Goal: Transaction & Acquisition: Purchase product/service

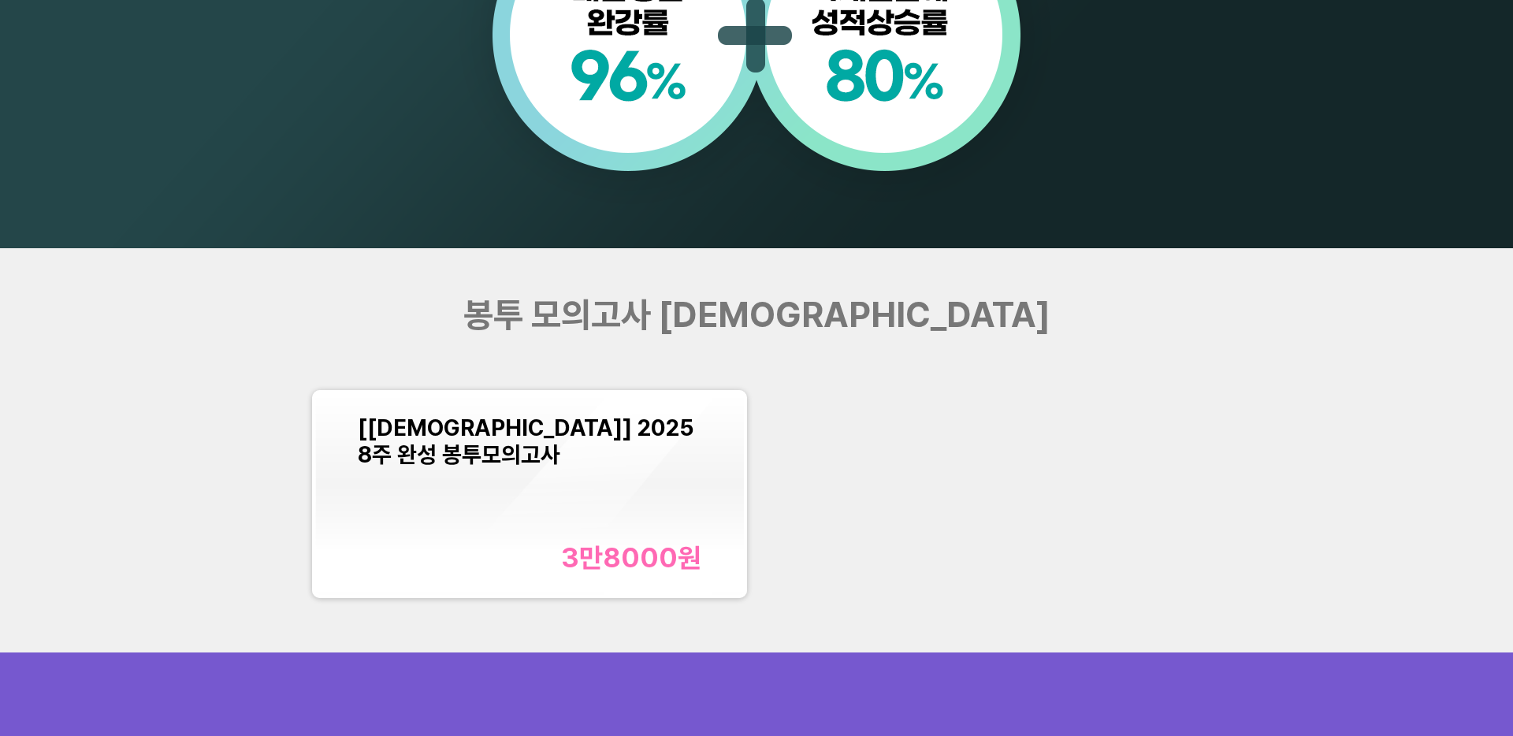
scroll to position [1773, 0]
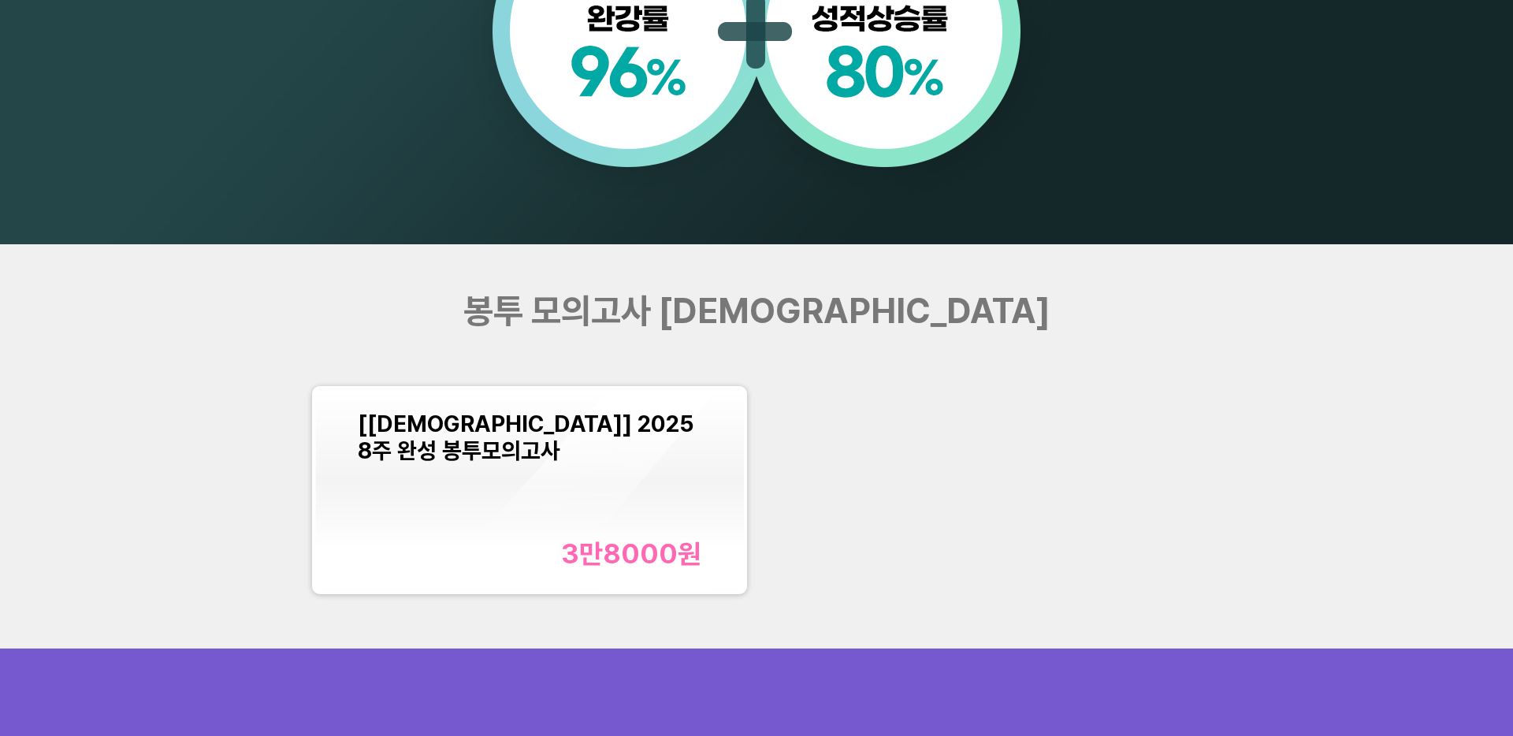
click at [609, 495] on div "[교재] 2025 8주 완성 봉투모의고사 3만8000 원" at bounding box center [530, 490] width 344 height 159
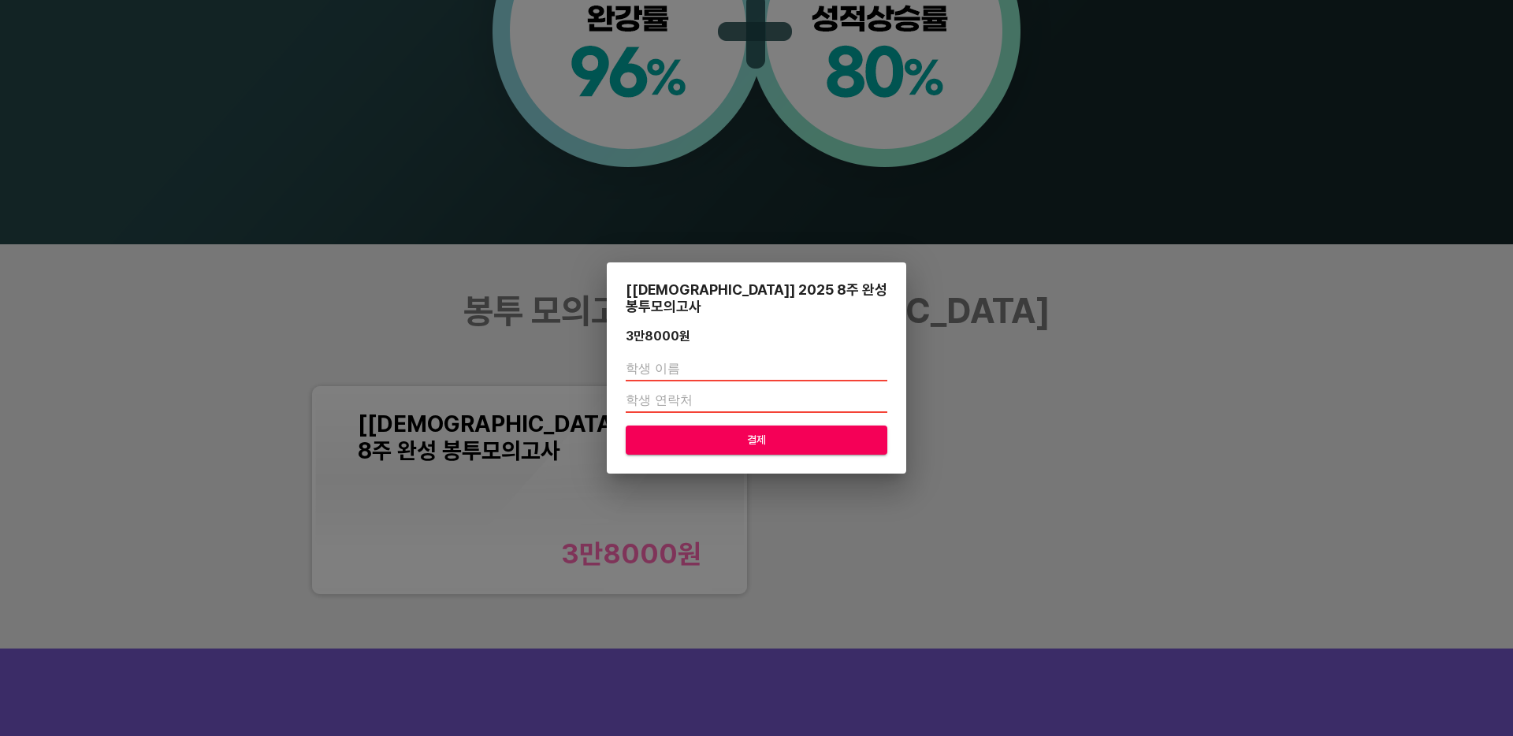
click at [702, 368] on input "text" at bounding box center [757, 368] width 262 height 25
type input "ㅁㄴㅇ"
click at [687, 388] on input "number" at bounding box center [757, 400] width 262 height 25
click at [683, 430] on span "결제" at bounding box center [756, 440] width 236 height 20
click at [668, 388] on input "number" at bounding box center [757, 400] width 262 height 25
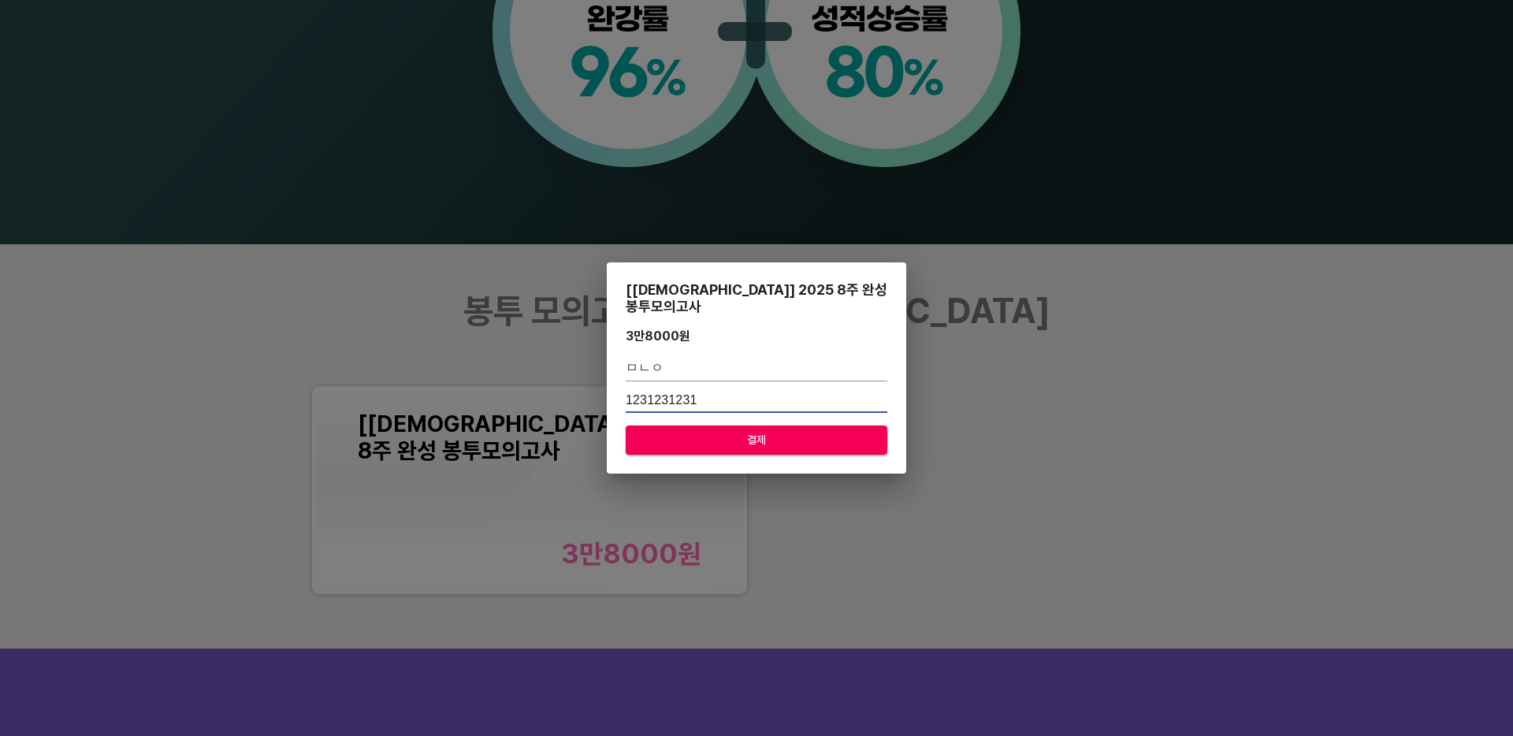
type input "1231231231"
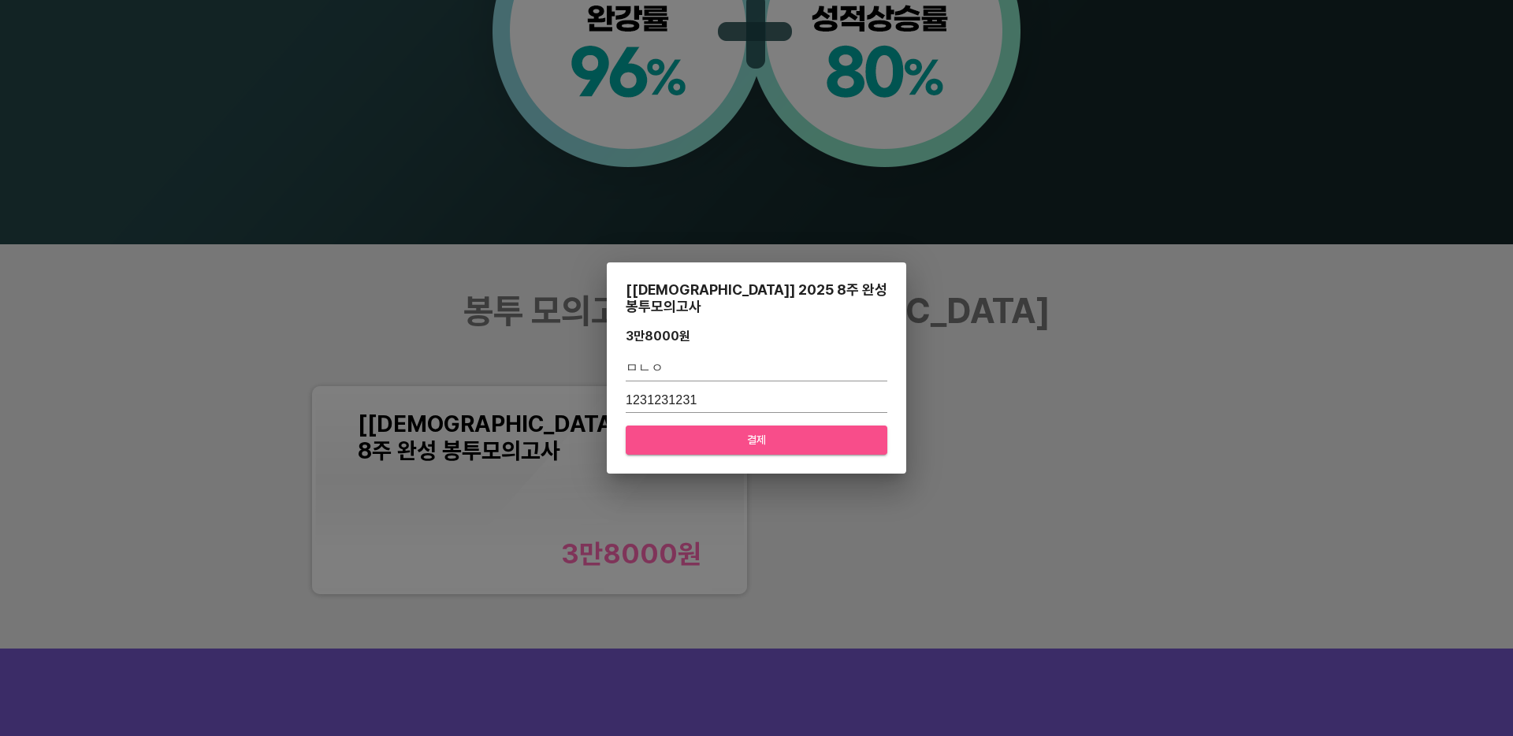
click at [648, 437] on span "결제" at bounding box center [756, 440] width 236 height 20
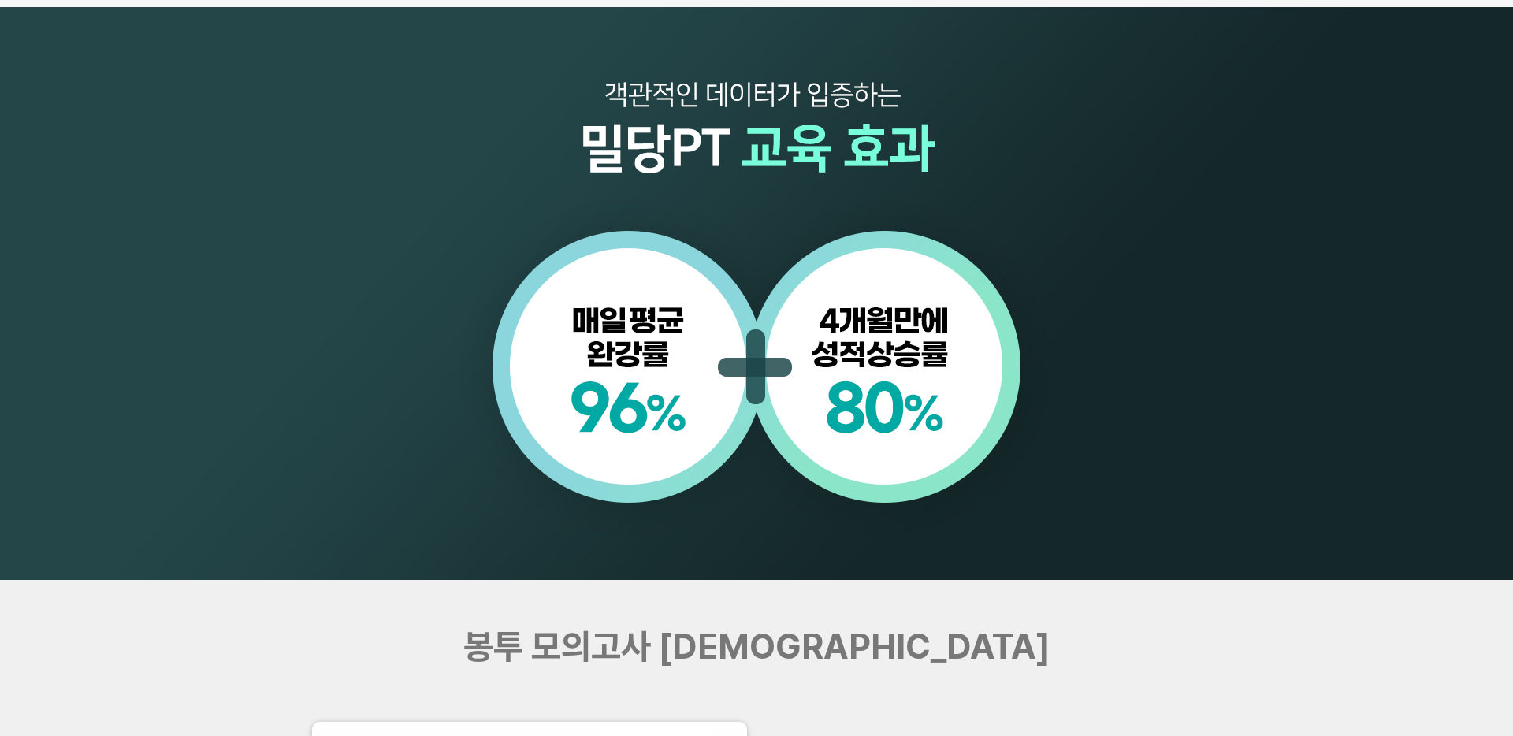
scroll to position [1435, 0]
